Goal: Check status

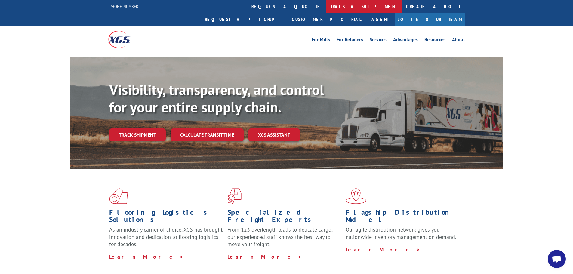
click at [326, 6] on link "track a shipment" at bounding box center [364, 6] width 76 height 13
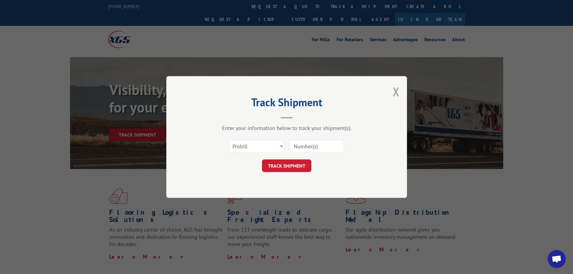
click at [313, 145] on input at bounding box center [316, 146] width 55 height 13
paste input "17562788"
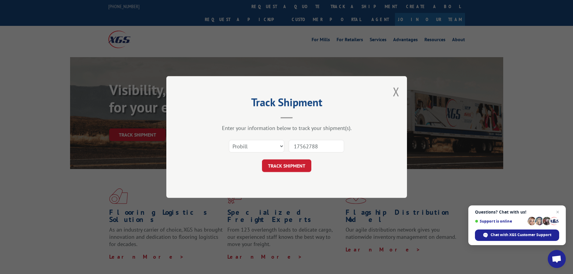
type input "17562788"
click at [275, 144] on select "Select category... Probill BOL PO" at bounding box center [256, 146] width 55 height 13
click at [297, 123] on div "Track Shipment Enter your information below to track your shipment(s). Select c…" at bounding box center [286, 137] width 241 height 122
click at [297, 162] on button "TRACK SHIPMENT" at bounding box center [286, 165] width 49 height 13
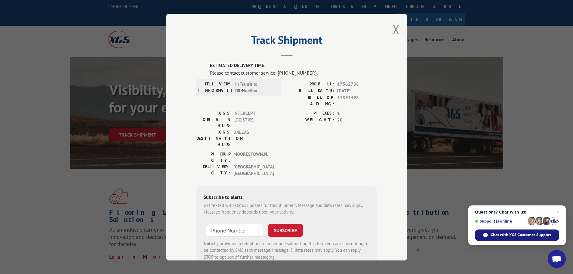
click at [506, 232] on span "Chat with XGS Customer Support" at bounding box center [521, 234] width 61 height 5
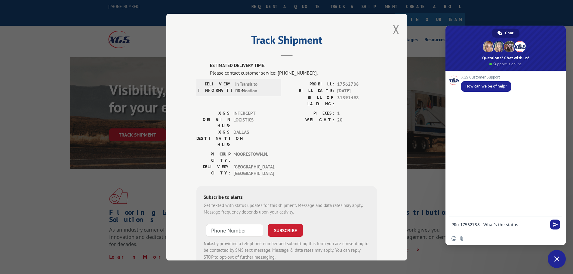
type textarea "PRo 17562788 - What's the status?"
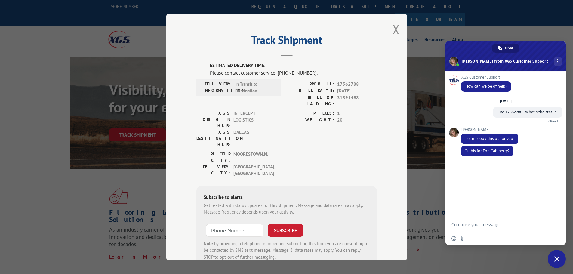
click at [479, 223] on textarea "Compose your message..." at bounding box center [500, 224] width 96 height 15
type textarea "yes"
